Goal: Information Seeking & Learning: Find specific fact

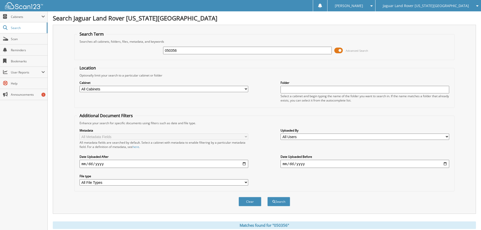
click at [254, 46] on div "050356" at bounding box center [247, 50] width 169 height 9
click at [254, 48] on input "050356" at bounding box center [247, 51] width 169 height 8
type input "352607"
click at [267, 197] on button "Search" at bounding box center [278, 201] width 23 height 9
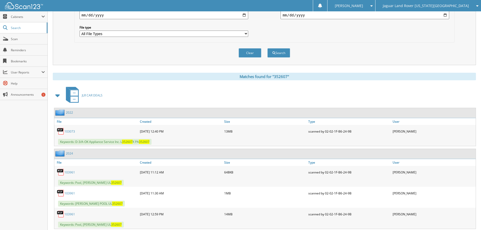
scroll to position [198, 0]
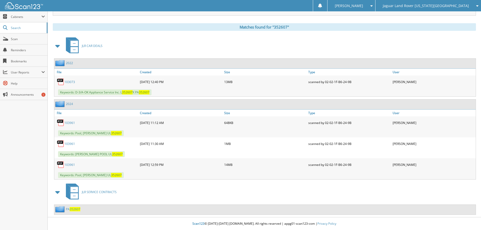
click at [71, 121] on link "103961" at bounding box center [69, 123] width 11 height 4
click at [69, 122] on link "103961" at bounding box center [69, 123] width 11 height 4
click at [74, 165] on link "103961" at bounding box center [69, 164] width 11 height 4
click at [70, 210] on span "352607" at bounding box center [75, 209] width 11 height 4
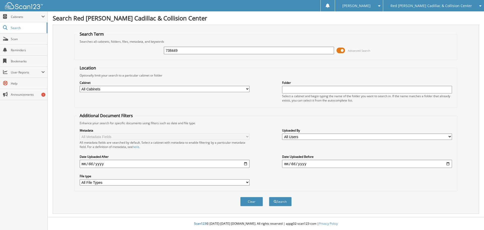
type input "738449"
click at [269, 197] on button "Search" at bounding box center [280, 201] width 23 height 9
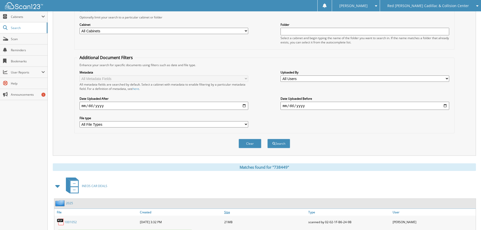
scroll to position [116, 0]
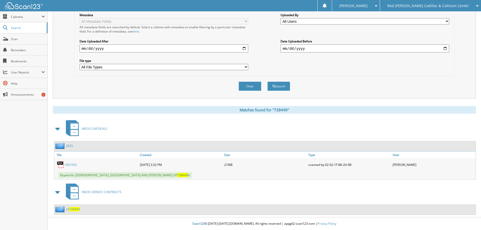
click at [74, 165] on link "1001052" at bounding box center [70, 164] width 12 height 4
drag, startPoint x: 435, startPoint y: 144, endPoint x: 414, endPoint y: 130, distance: 24.6
click at [435, 144] on div "2025" at bounding box center [264, 146] width 421 height 10
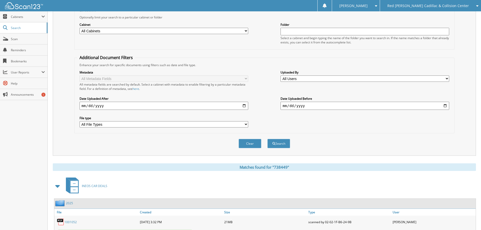
scroll to position [0, 0]
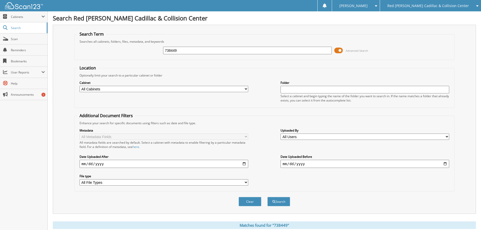
click at [294, 18] on h1 "Search Red Noland Cadillac & Collision Center" at bounding box center [264, 18] width 423 height 8
click at [199, 48] on input "738449" at bounding box center [247, 51] width 169 height 8
type input "504079"
click at [267, 197] on button "Search" at bounding box center [278, 201] width 23 height 9
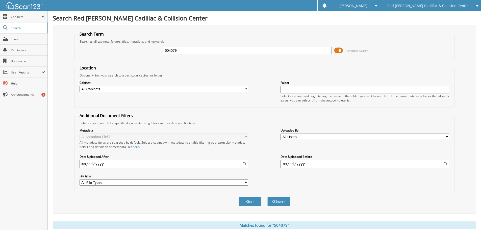
click at [198, 47] on input "504079" at bounding box center [247, 51] width 169 height 8
click at [429, 6] on span "Red [PERSON_NAME] Cadillac & Collision Center" at bounding box center [427, 5] width 81 height 3
click at [429, 20] on link "Jaguar Land Rover [US_STATE][GEOGRAPHIC_DATA]" at bounding box center [430, 15] width 101 height 9
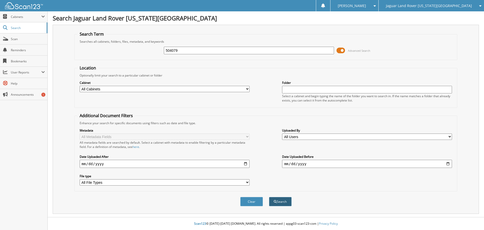
type input "504079"
click at [284, 200] on button "Search" at bounding box center [280, 201] width 23 height 9
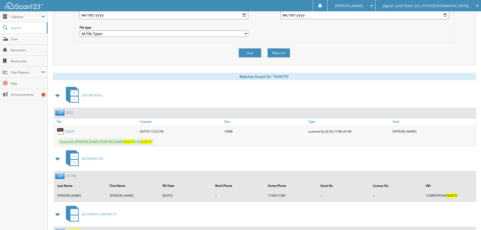
scroll to position [171, 0]
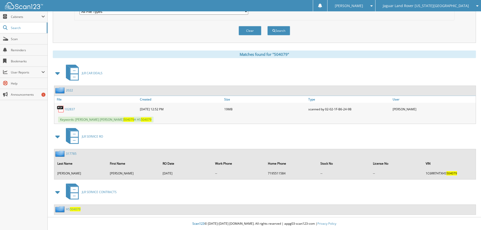
click at [72, 110] on link "102837" at bounding box center [69, 109] width 11 height 4
click at [336, 110] on div "scanned by 02-02-1F-B6-24-9B" at bounding box center [349, 109] width 84 height 10
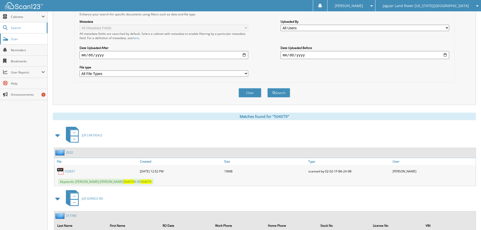
scroll to position [45, 0]
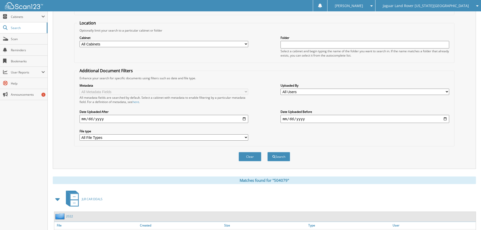
click at [28, 9] on img at bounding box center [24, 5] width 38 height 7
